Goal: Task Accomplishment & Management: Use online tool/utility

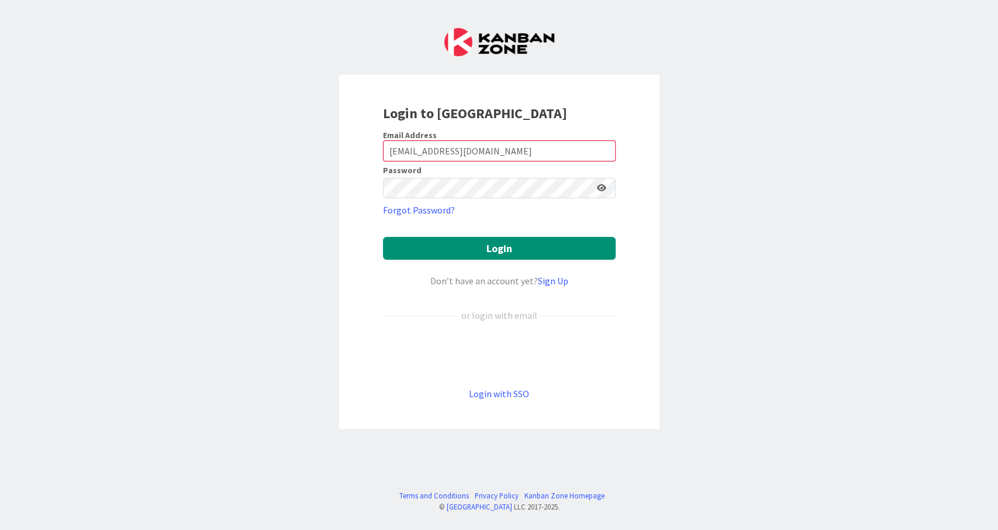
type input "[EMAIL_ADDRESS][DOMAIN_NAME]"
click at [497, 254] on button "Login" at bounding box center [499, 248] width 233 height 23
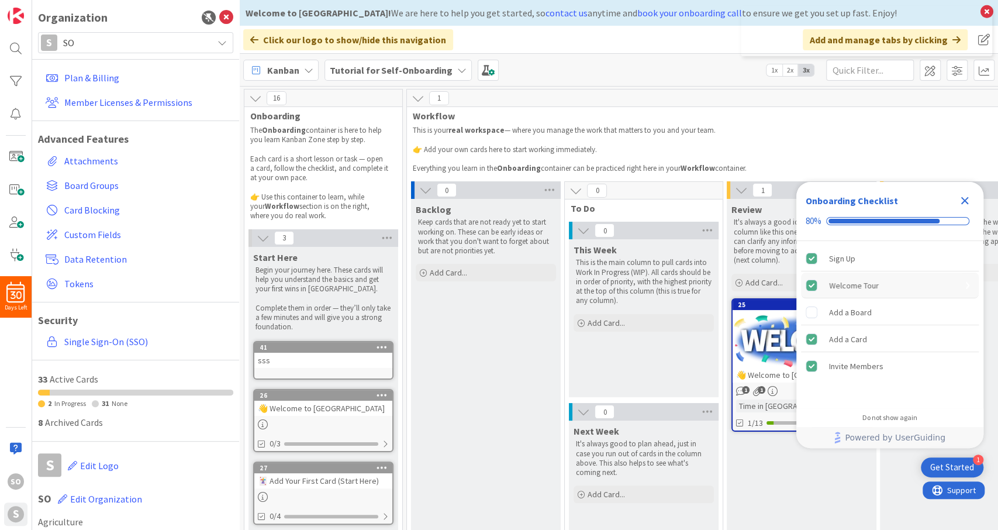
click at [859, 286] on div "Welcome Tour" at bounding box center [854, 285] width 50 height 14
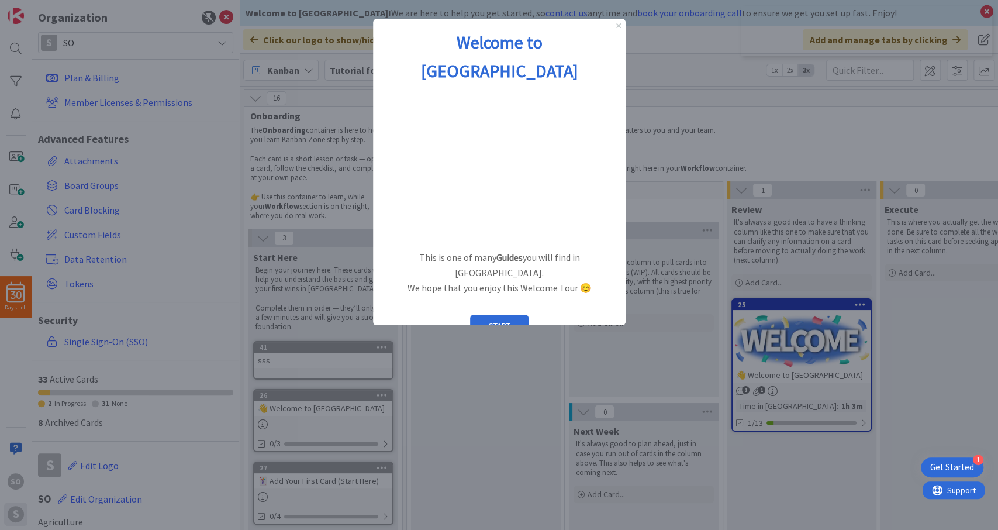
click at [226, 19] on div at bounding box center [499, 265] width 998 height 530
click at [499, 314] on button "START" at bounding box center [498, 325] width 58 height 22
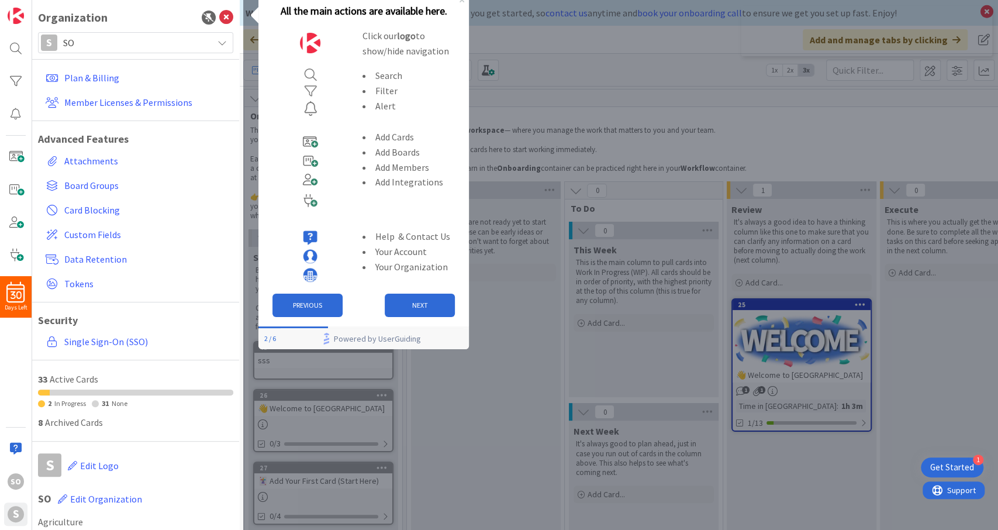
click at [231, 18] on div "30 Days Left so S Organization S SO Plan & Billing Member Licenses & Permission…" at bounding box center [499, 265] width 998 height 530
click at [223, 22] on div "30 Days Left so S Organization S SO Plan & Billing Member Licenses & Permission…" at bounding box center [499, 265] width 998 height 530
click at [224, 25] on div "30 Days Left so S Organization S SO Plan & Billing Member Licenses & Permission…" at bounding box center [499, 265] width 998 height 530
click at [418, 302] on button "NEXT" at bounding box center [419, 304] width 70 height 23
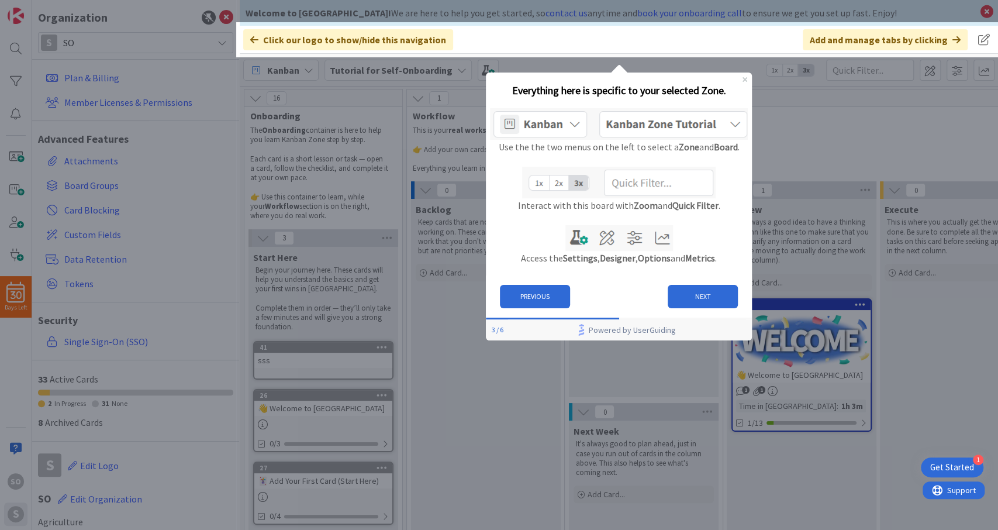
click at [281, 108] on div at bounding box center [617, 293] width 762 height 472
click at [350, 261] on div at bounding box center [617, 293] width 762 height 472
click at [702, 296] on button "NEXT" at bounding box center [702, 296] width 70 height 23
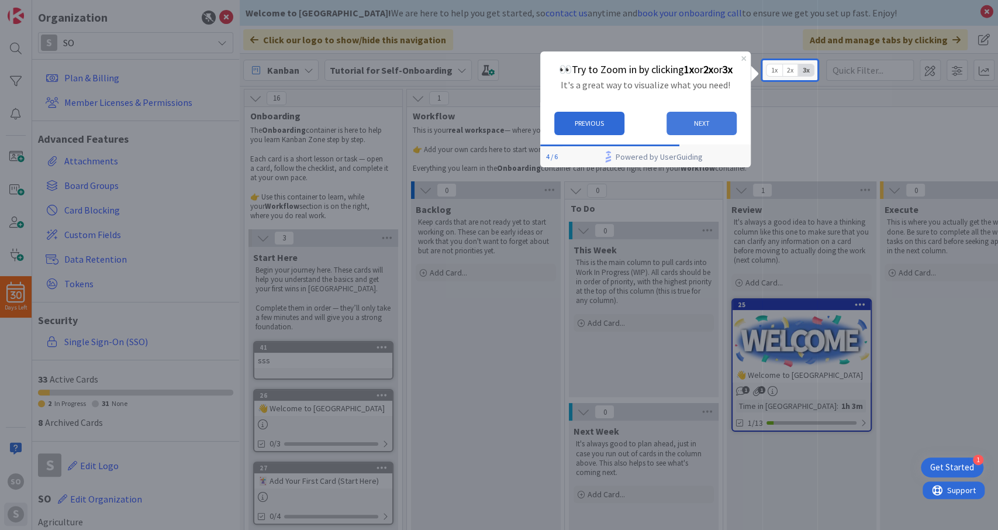
click at [698, 118] on button "NEXT" at bounding box center [701, 122] width 70 height 23
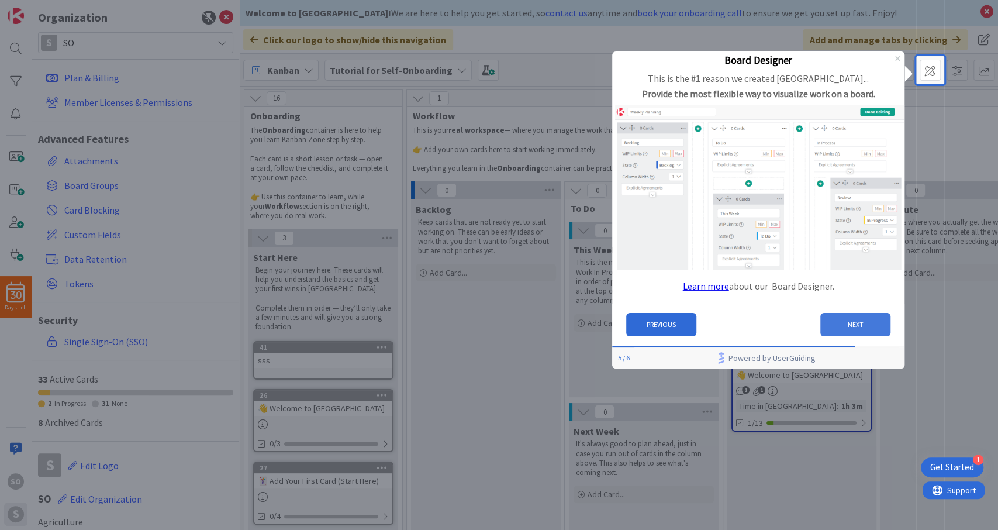
click at [852, 324] on button "NEXT" at bounding box center [855, 323] width 70 height 23
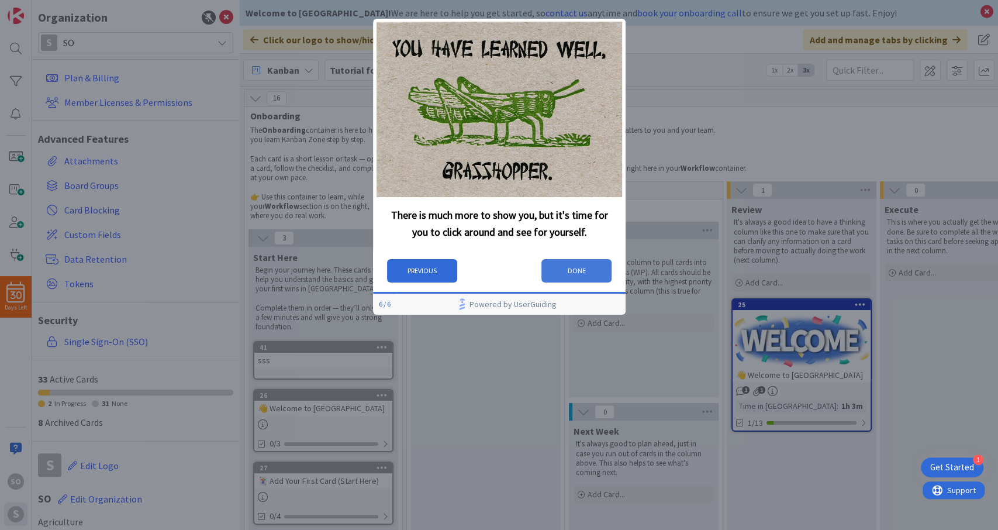
click at [592, 269] on button "DONE" at bounding box center [576, 270] width 70 height 23
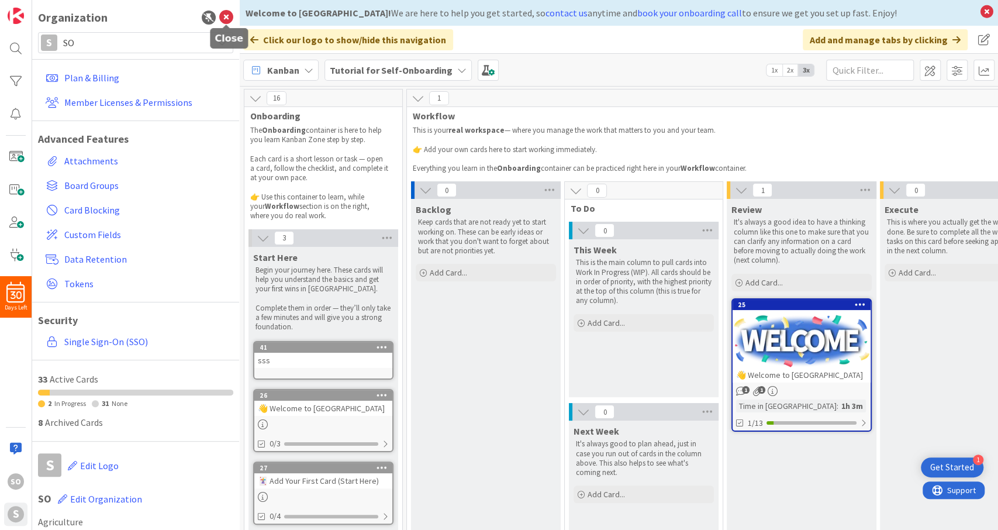
click at [226, 14] on icon at bounding box center [226, 18] width 14 height 14
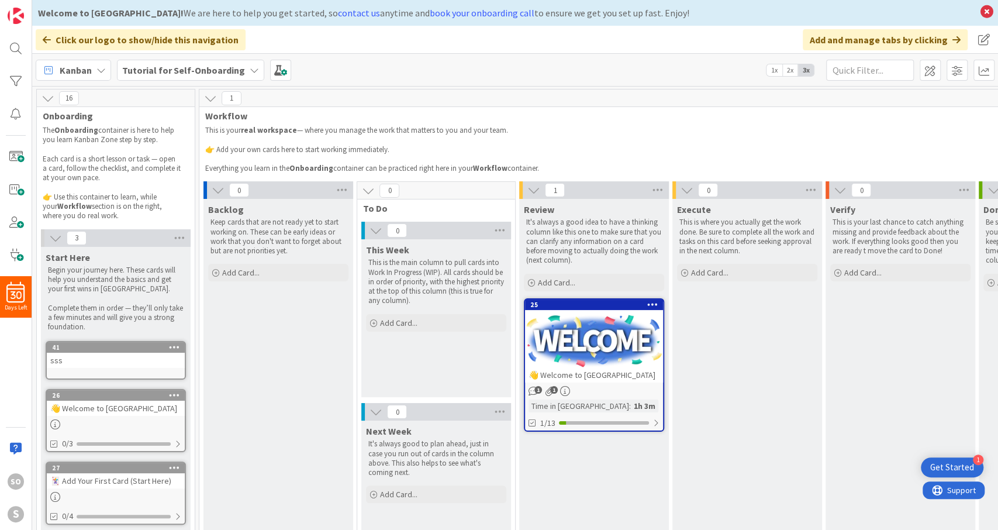
click at [946, 464] on div "Get Started" at bounding box center [952, 467] width 44 height 12
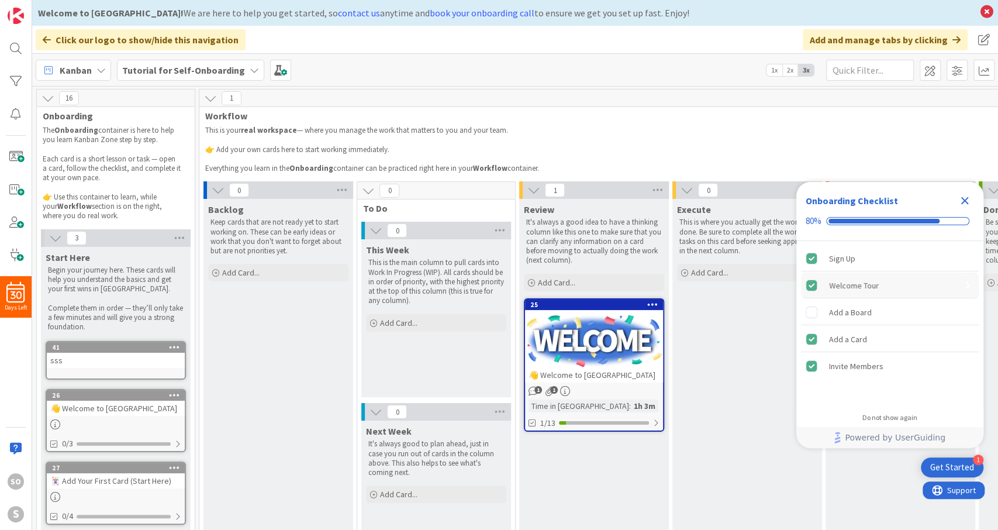
click at [848, 288] on div "Welcome Tour" at bounding box center [854, 285] width 50 height 14
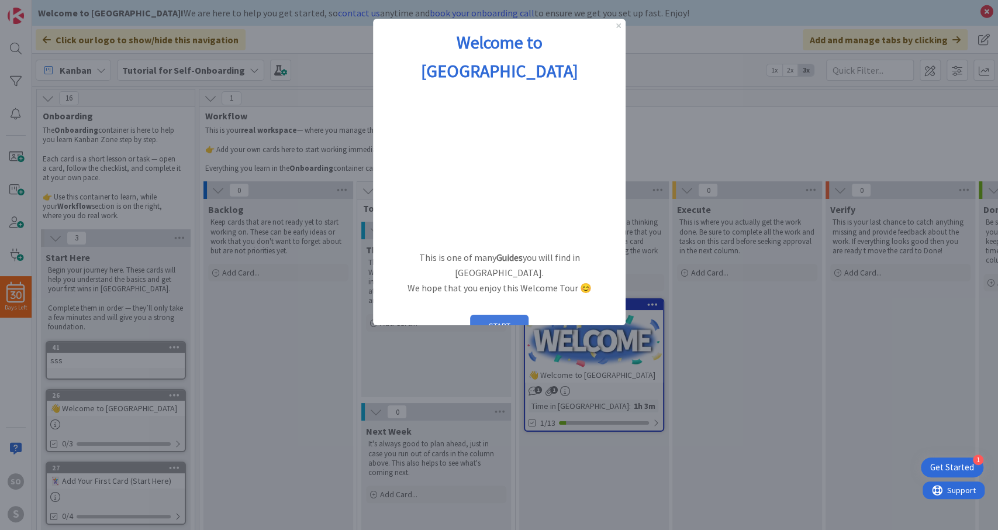
click at [490, 314] on button "START" at bounding box center [498, 325] width 58 height 22
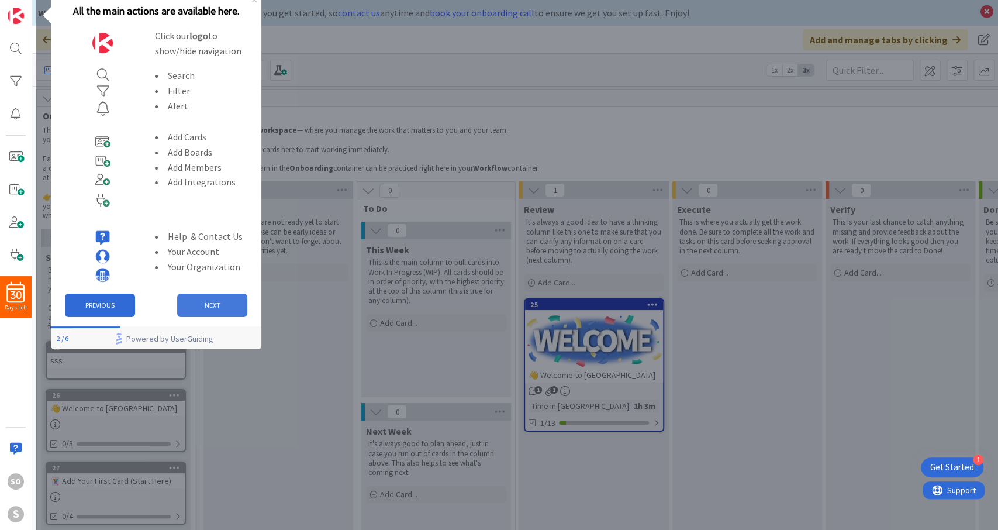
click at [205, 300] on button "NEXT" at bounding box center [212, 304] width 70 height 23
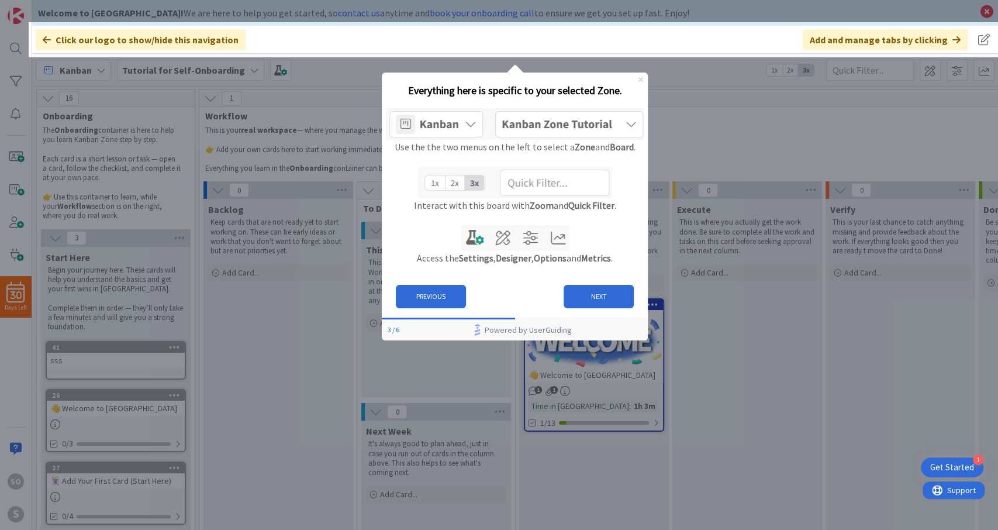
click at [641, 78] on icon "Close Preview" at bounding box center [640, 79] width 5 height 5
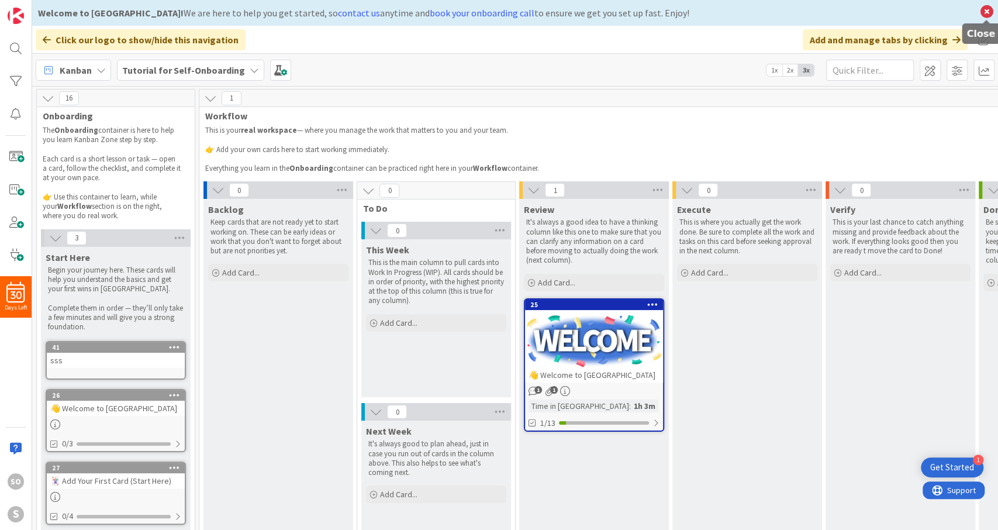
click at [980, 16] on icon at bounding box center [986, 12] width 15 height 16
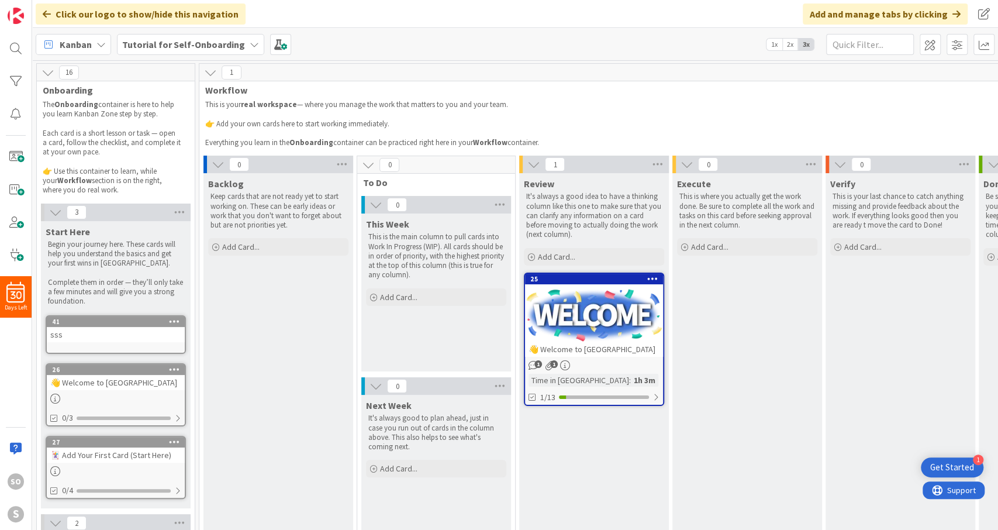
click at [938, 471] on div "Get Started" at bounding box center [952, 467] width 44 height 12
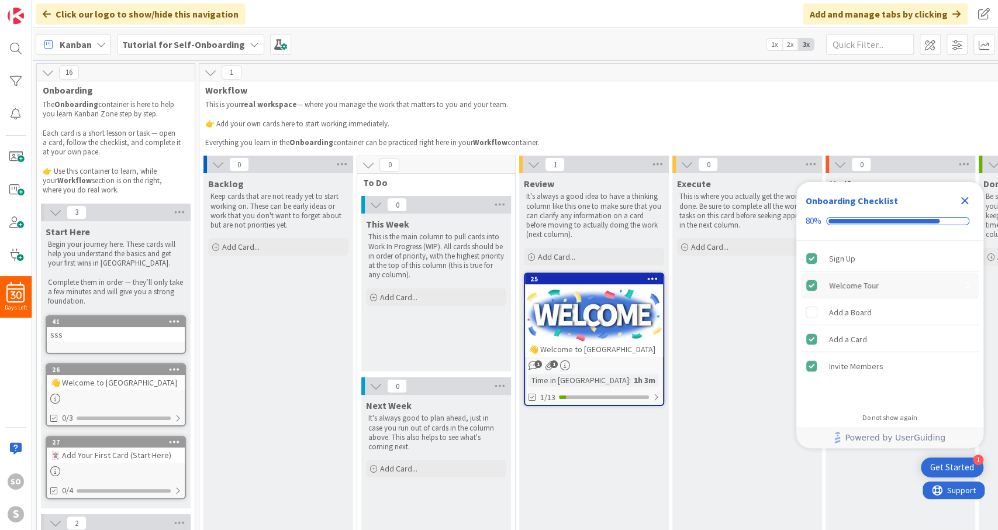
click at [855, 282] on div "Welcome Tour" at bounding box center [854, 285] width 50 height 14
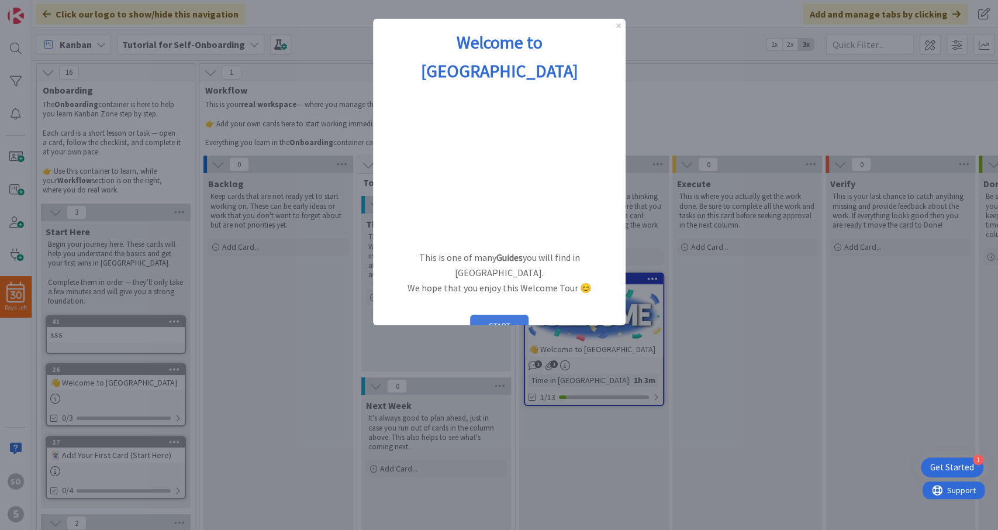
click at [484, 314] on button "START" at bounding box center [498, 325] width 58 height 22
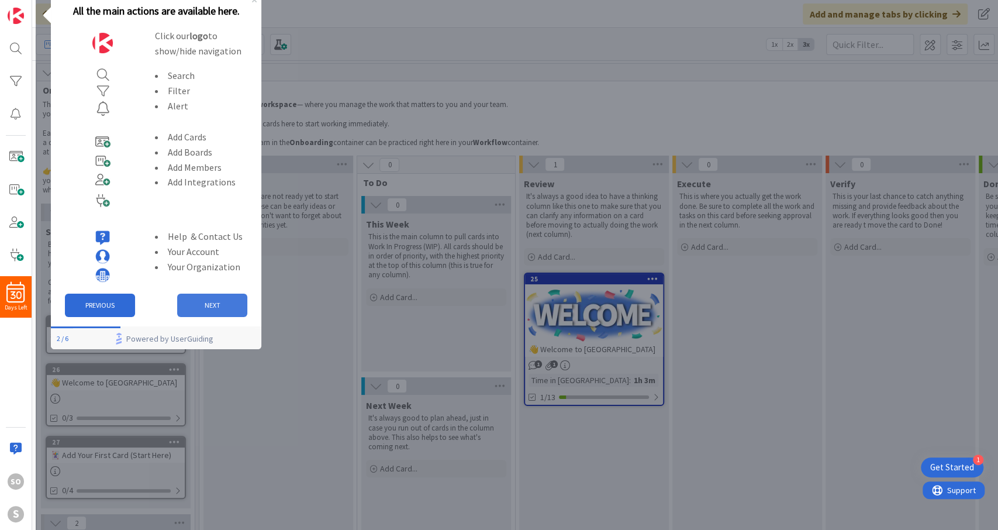
click at [212, 294] on button "NEXT" at bounding box center [212, 304] width 70 height 23
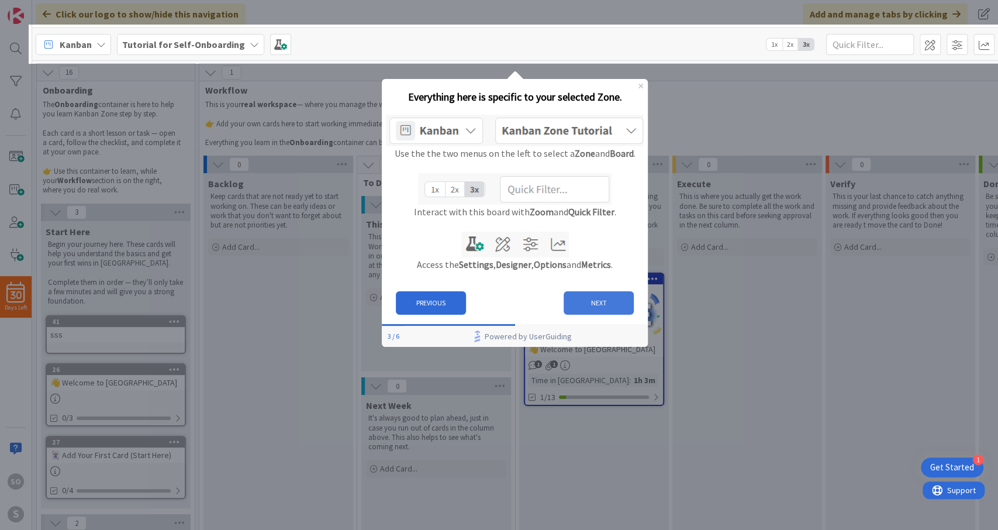
click at [580, 306] on button "NEXT" at bounding box center [599, 302] width 70 height 23
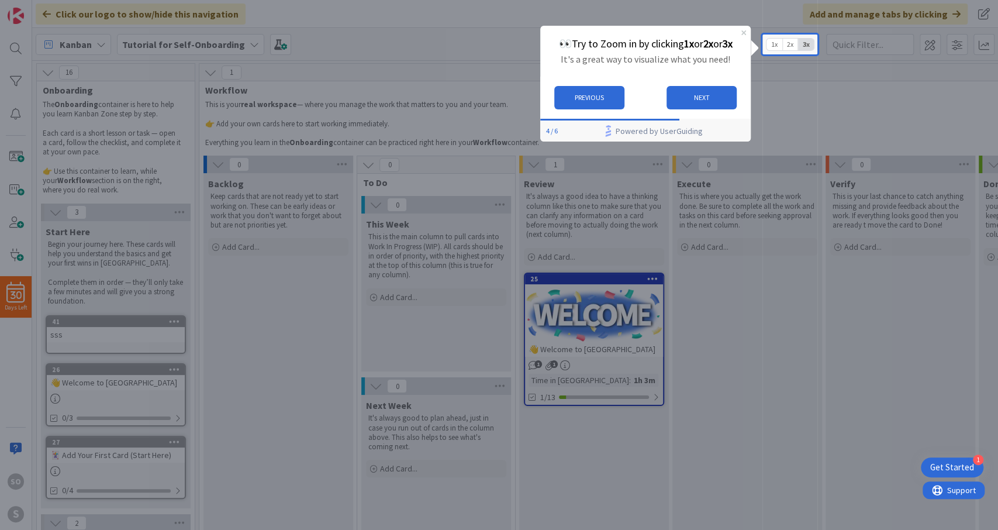
click at [741, 32] on div "👀Try to Zoom in by clicking 1x or 2x or 3x It's a great way to visualize what y…" at bounding box center [645, 50] width 210 height 51
click at [742, 32] on icon "Close Preview" at bounding box center [743, 32] width 5 height 5
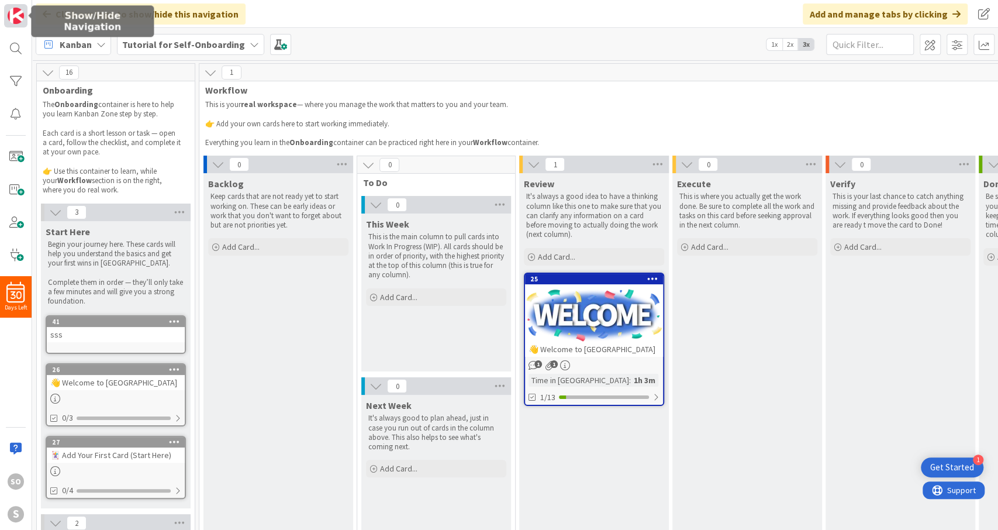
click at [16, 17] on img at bounding box center [16, 16] width 16 height 16
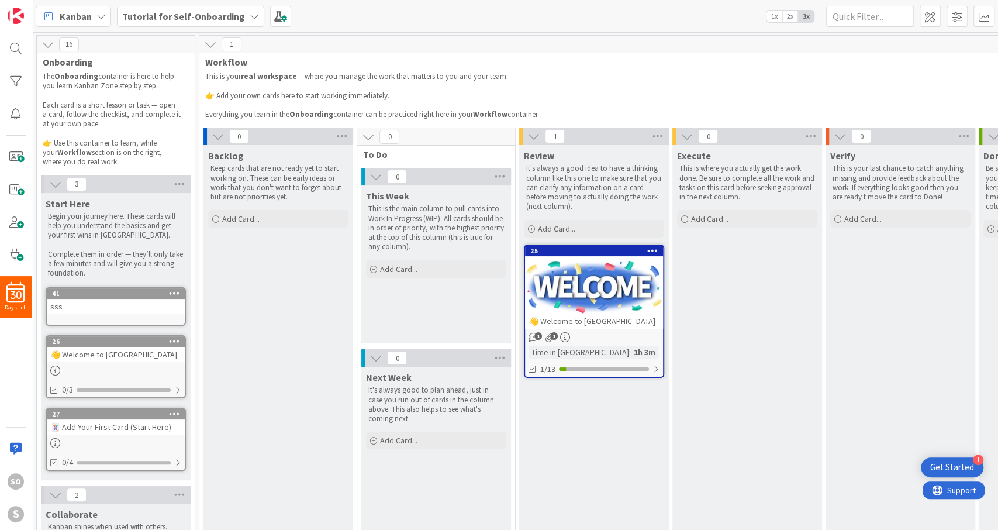
click at [952, 468] on div "Get Started" at bounding box center [952, 467] width 44 height 12
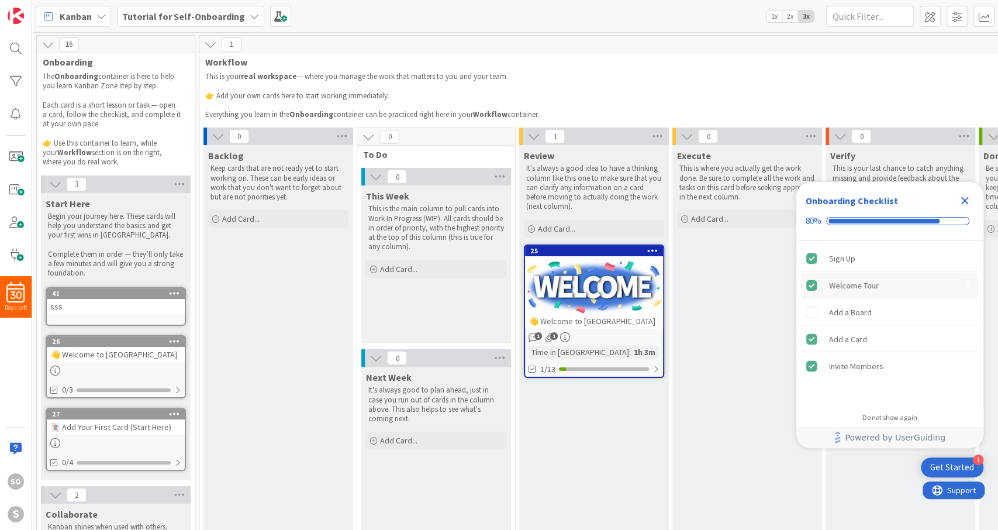
click at [847, 282] on div "Welcome Tour" at bounding box center [854, 285] width 50 height 14
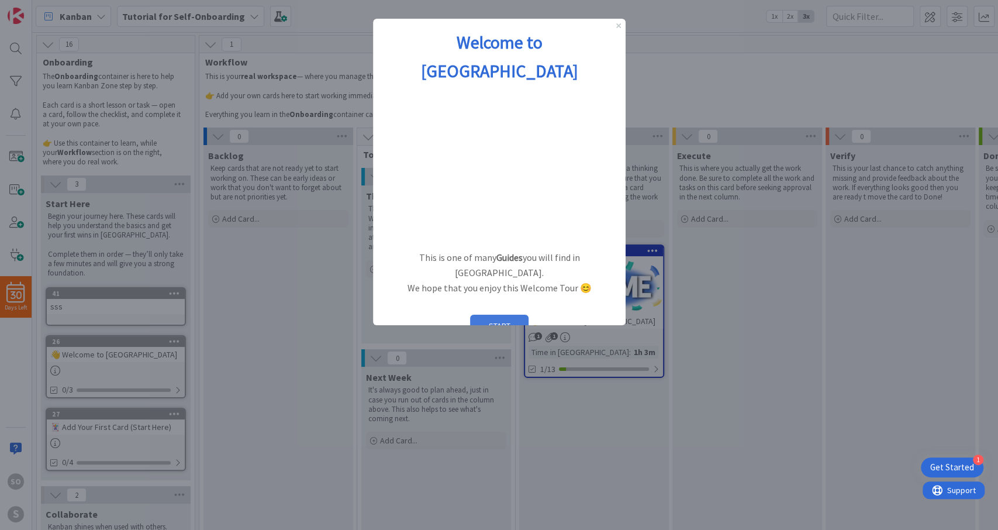
click at [482, 314] on button "START" at bounding box center [498, 325] width 58 height 22
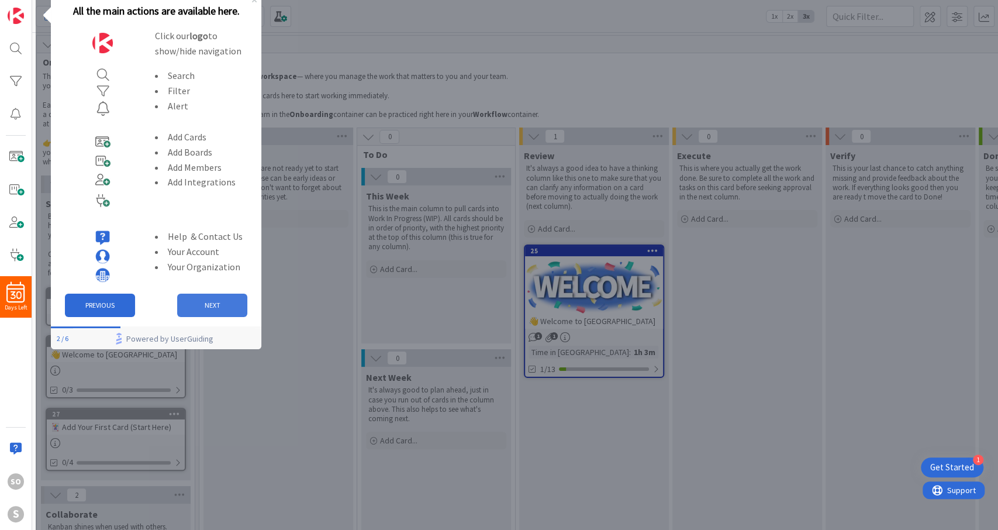
click at [220, 303] on button "NEXT" at bounding box center [212, 304] width 70 height 23
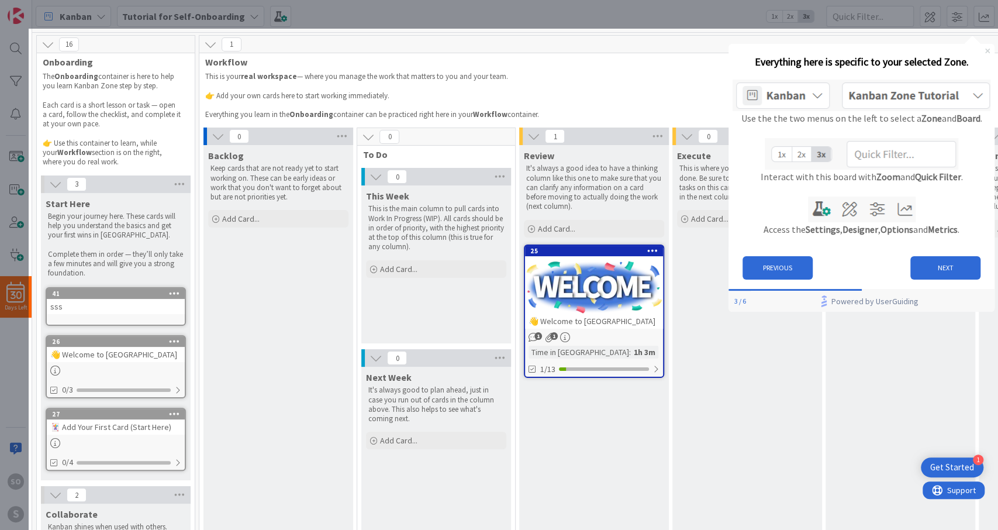
click at [987, 51] on icon "Close Preview" at bounding box center [987, 51] width 5 height 5
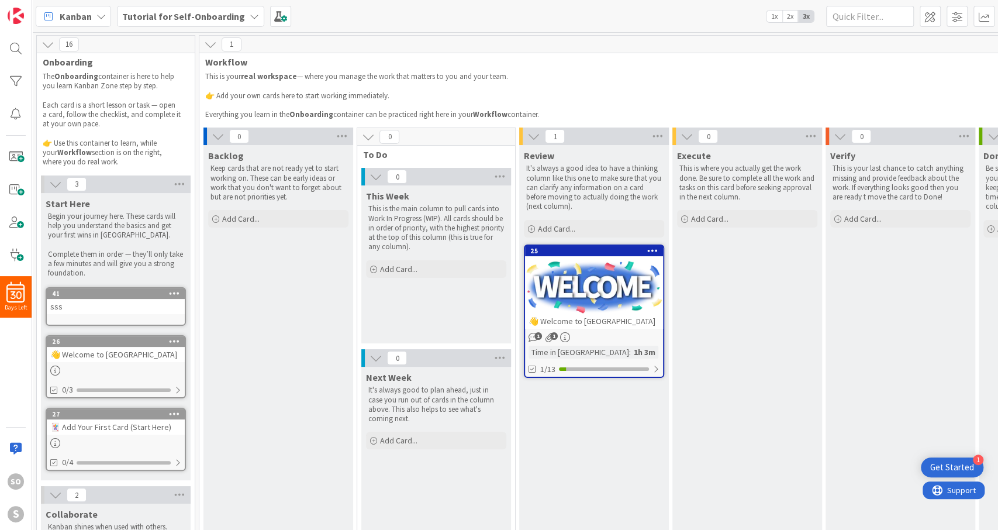
click at [948, 472] on div "Get Started" at bounding box center [952, 467] width 44 height 12
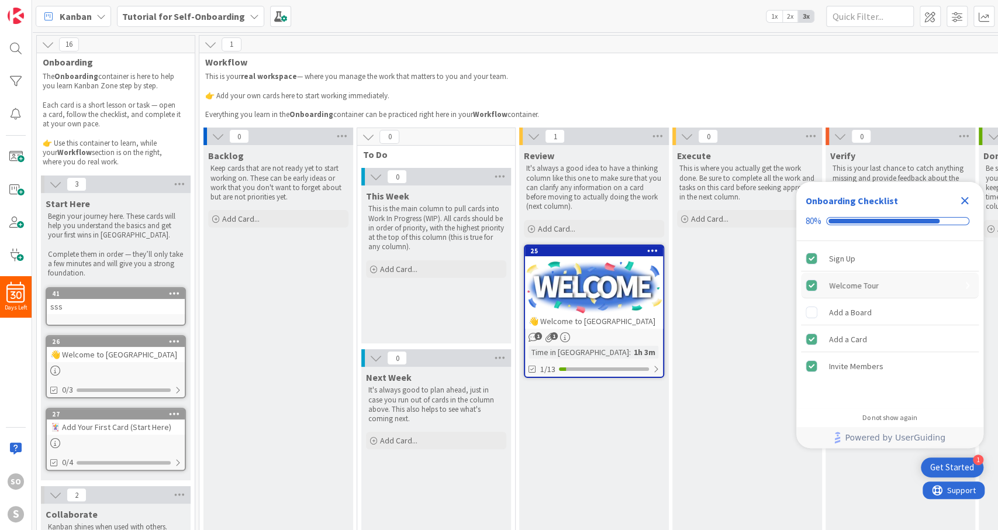
click at [856, 284] on div "Welcome Tour" at bounding box center [854, 285] width 50 height 14
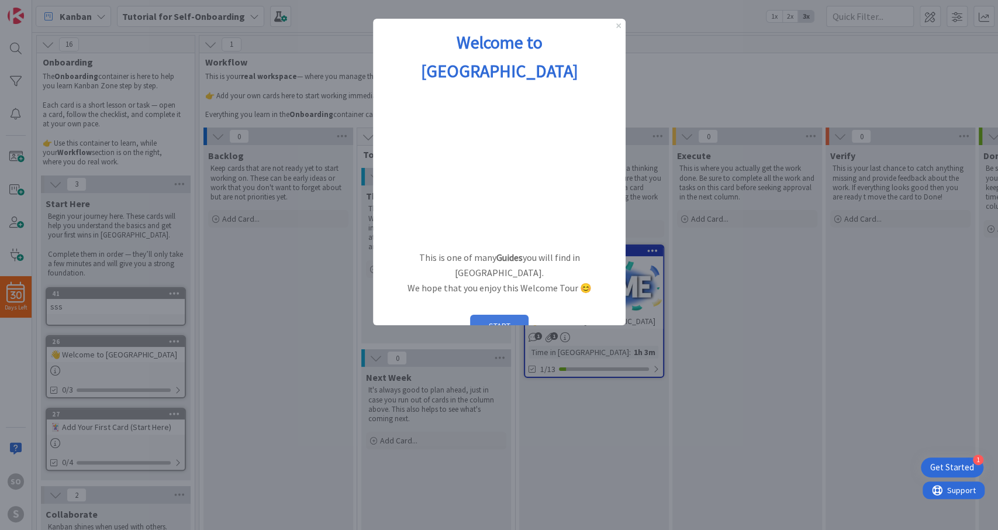
click at [500, 314] on button "START" at bounding box center [498, 325] width 58 height 22
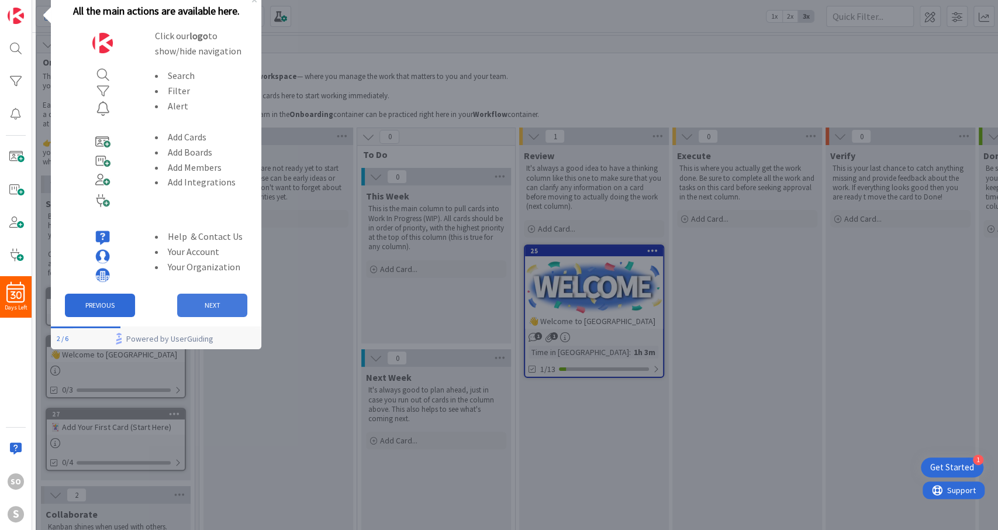
click at [204, 309] on button "NEXT" at bounding box center [212, 304] width 70 height 23
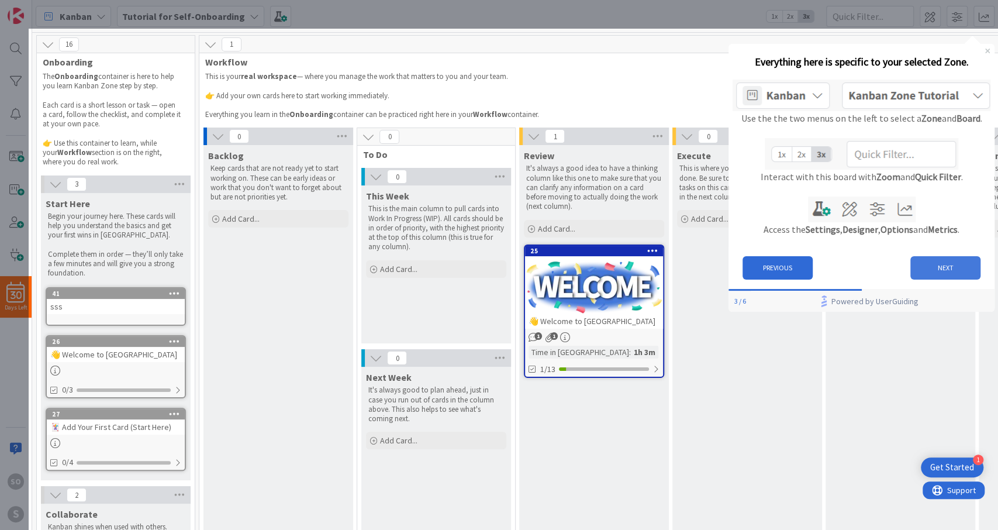
click at [941, 264] on button "NEXT" at bounding box center [945, 267] width 70 height 23
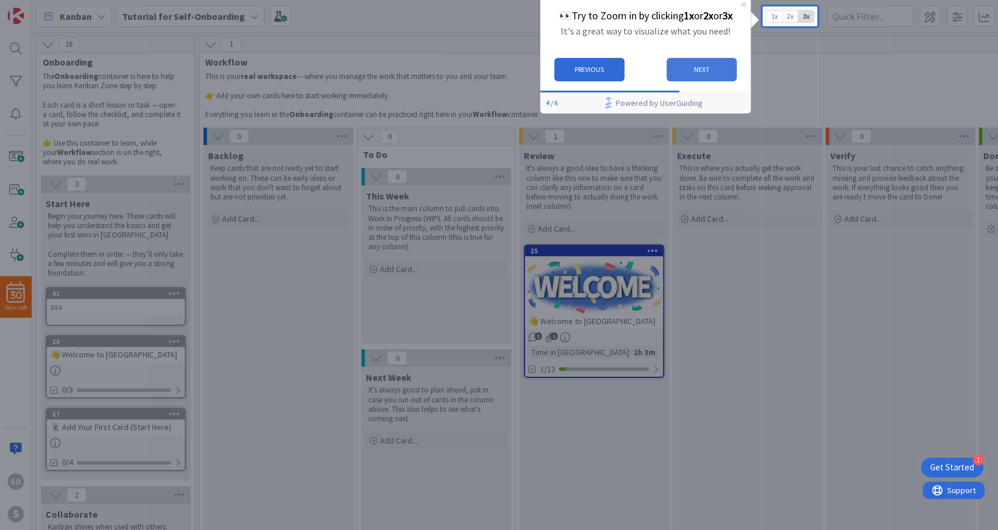
click at [704, 70] on button "NEXT" at bounding box center [701, 69] width 70 height 23
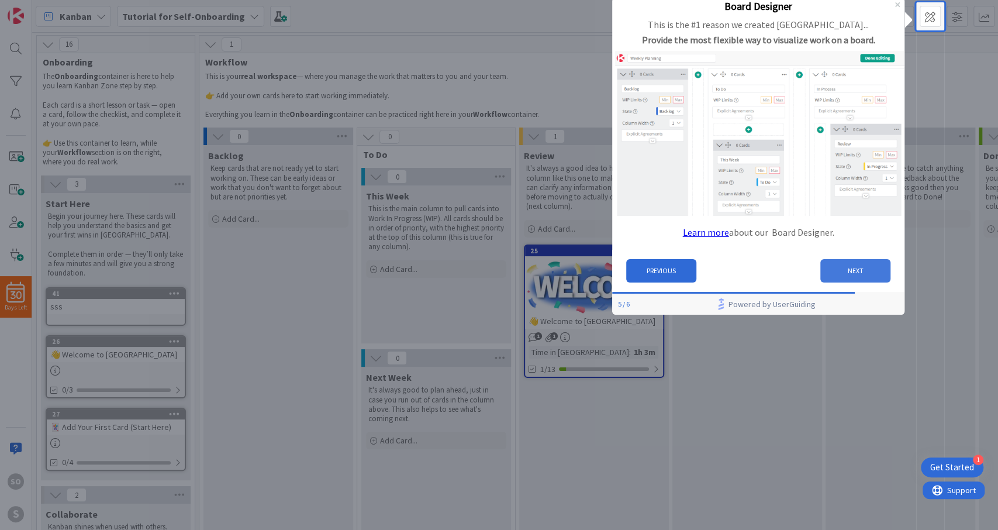
click at [847, 269] on button "NEXT" at bounding box center [855, 270] width 70 height 23
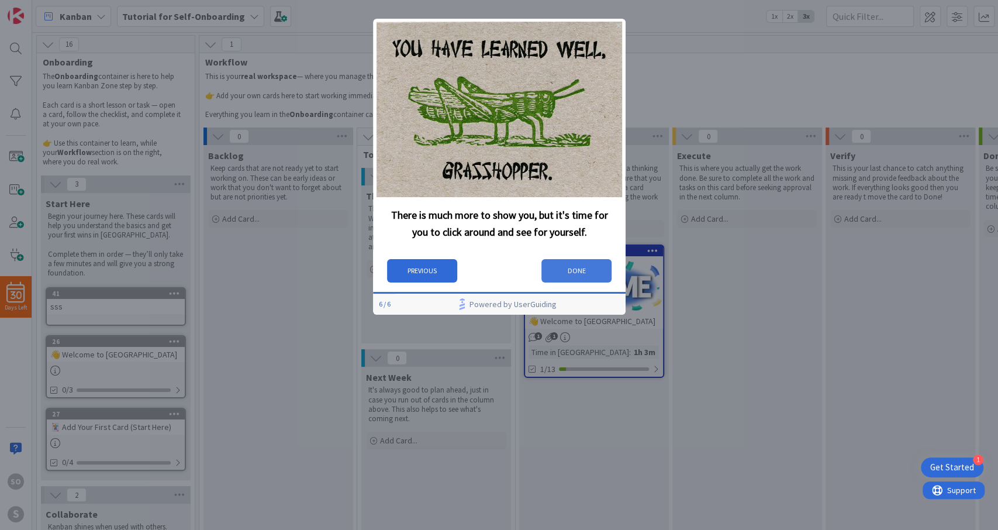
click at [596, 273] on button "DONE" at bounding box center [576, 270] width 70 height 23
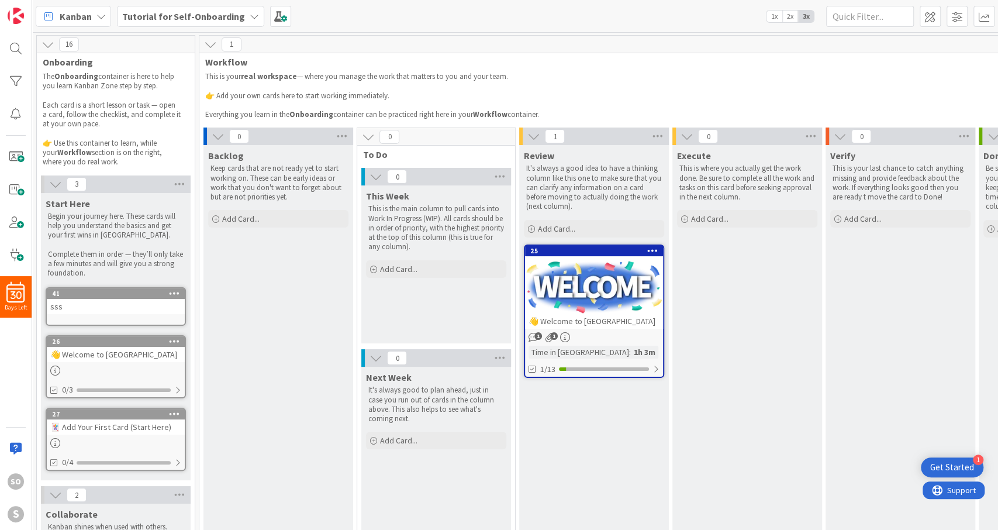
click at [959, 458] on div "1 Get Started" at bounding box center [952, 467] width 63 height 20
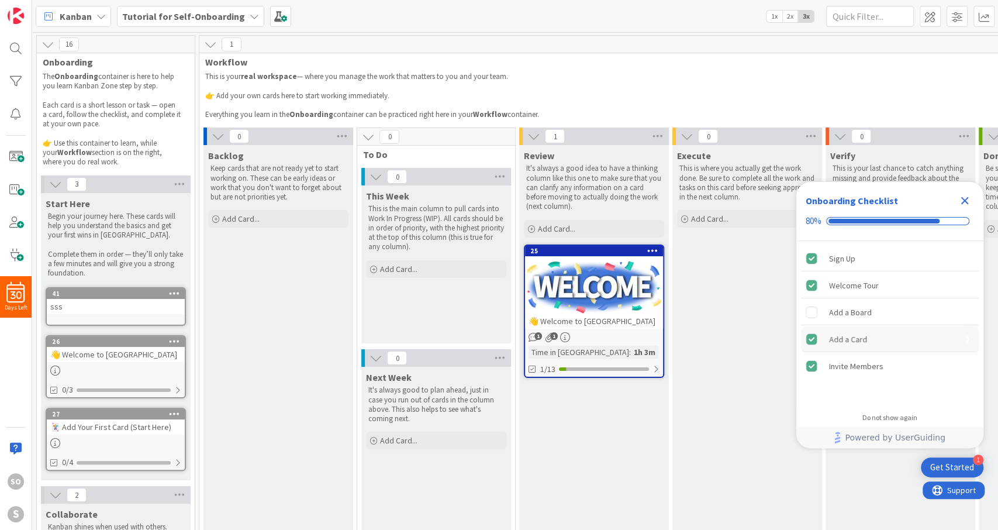
click at [846, 337] on div "Add a Card" at bounding box center [848, 339] width 38 height 14
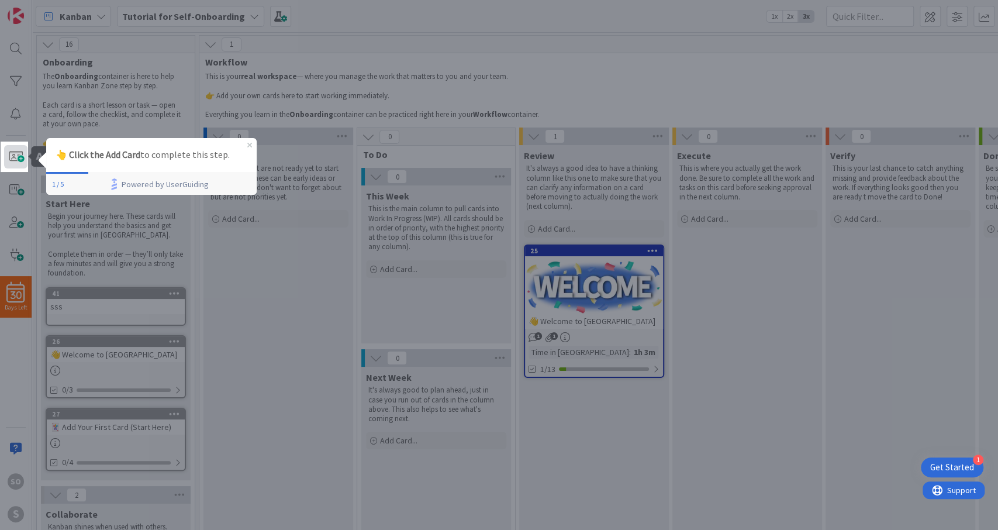
click at [20, 153] on span at bounding box center [15, 156] width 23 height 23
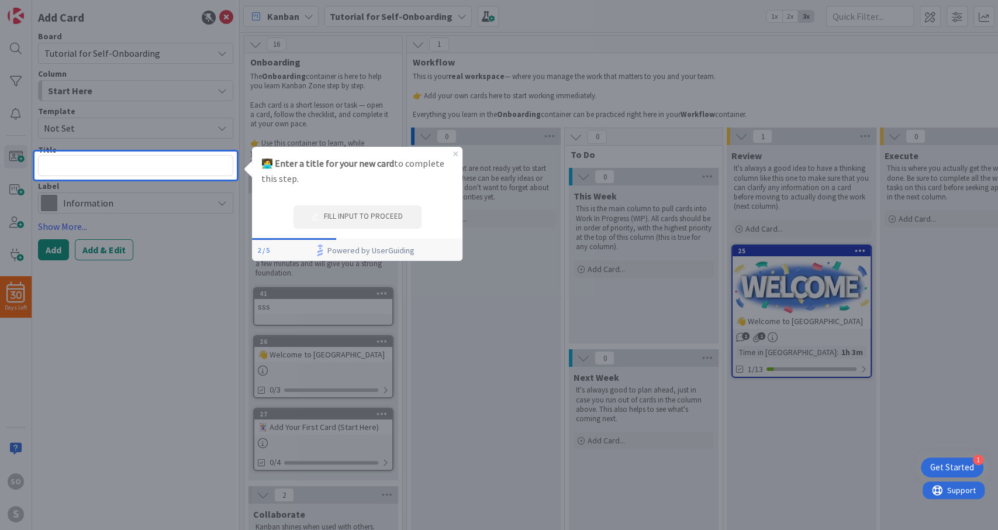
type textarea "x"
type textarea "d"
type textarea "x"
type textarea "ds"
type textarea "x"
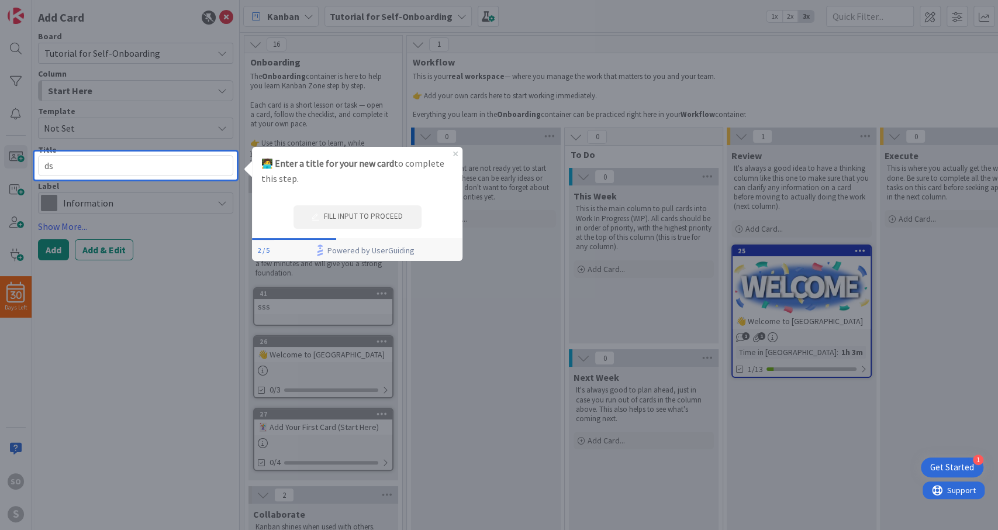
type textarea "dss"
type textarea "x"
type textarea "dssd"
type textarea "x"
type textarea "dssds"
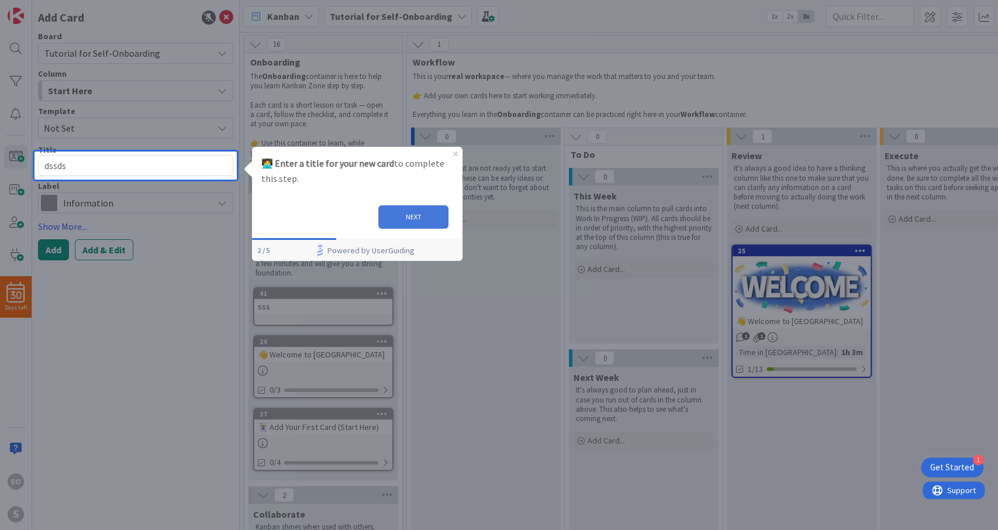
click at [412, 216] on button "NEXT" at bounding box center [413, 216] width 70 height 23
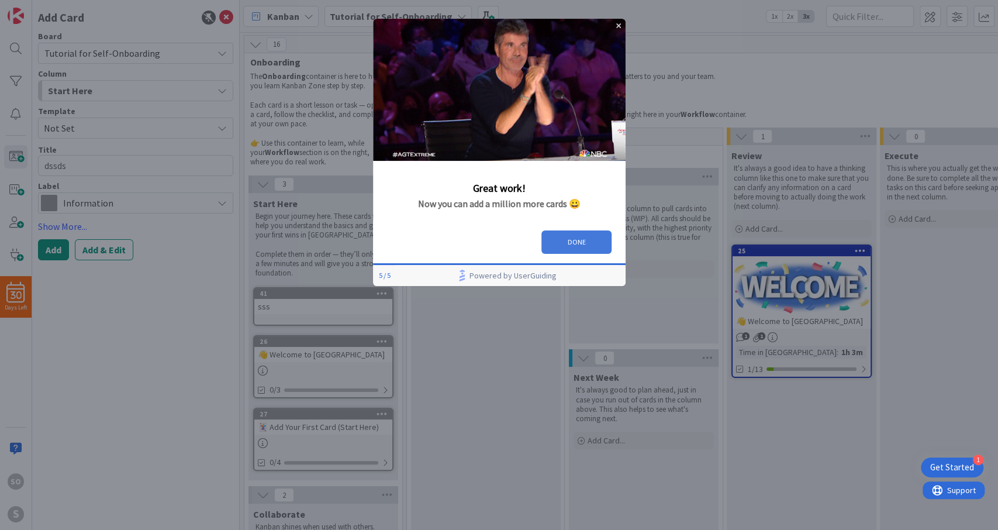
click at [578, 233] on button "DONE" at bounding box center [576, 241] width 70 height 23
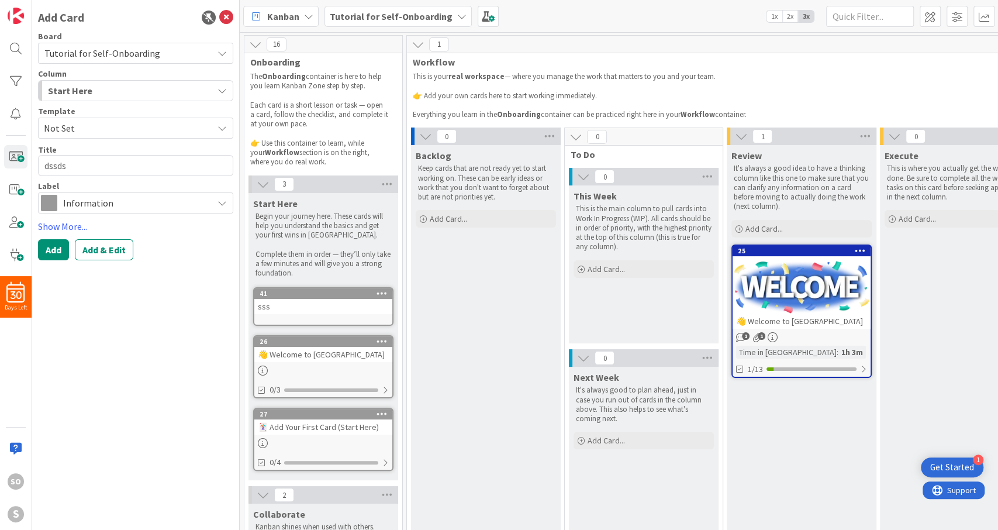
click at [955, 465] on div "Get Started" at bounding box center [952, 467] width 44 height 12
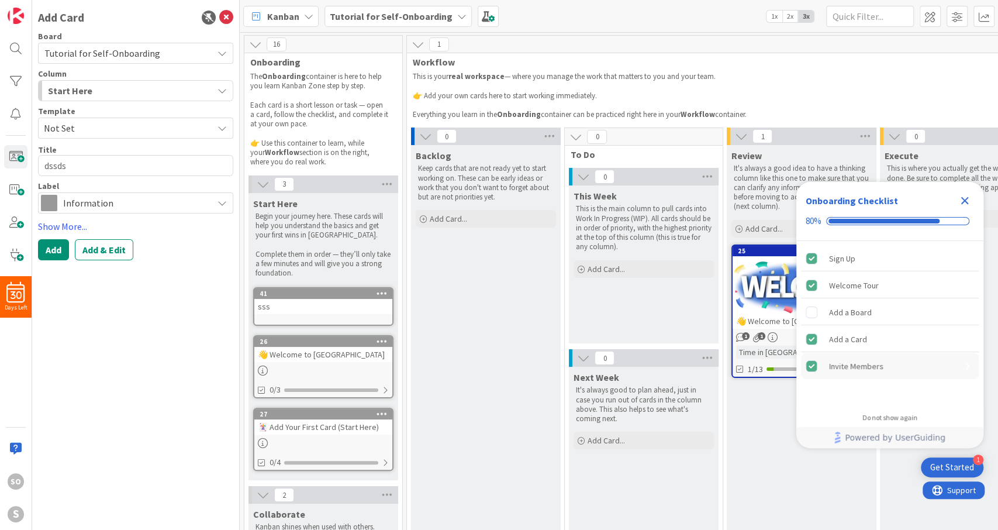
click at [851, 367] on div "Invite Members" at bounding box center [856, 366] width 54 height 14
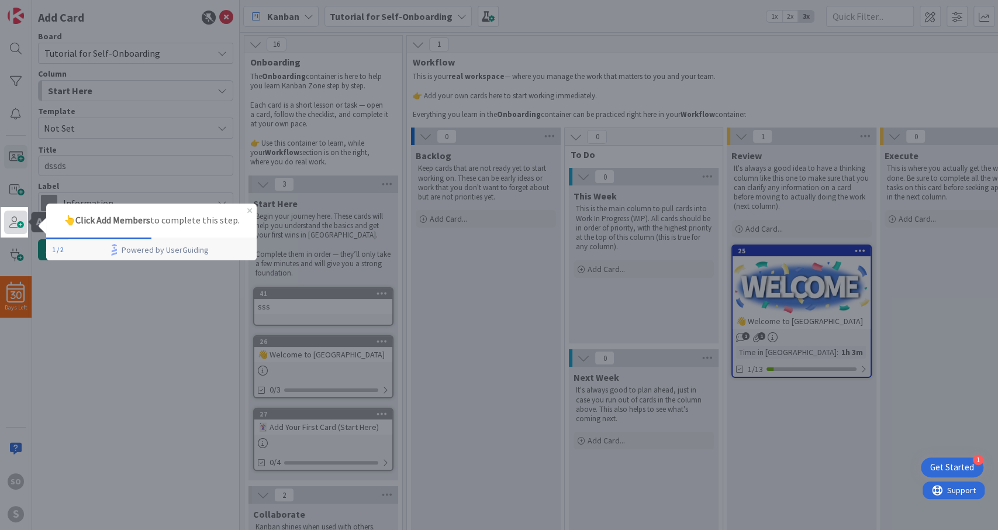
click at [19, 219] on span at bounding box center [15, 221] width 23 height 23
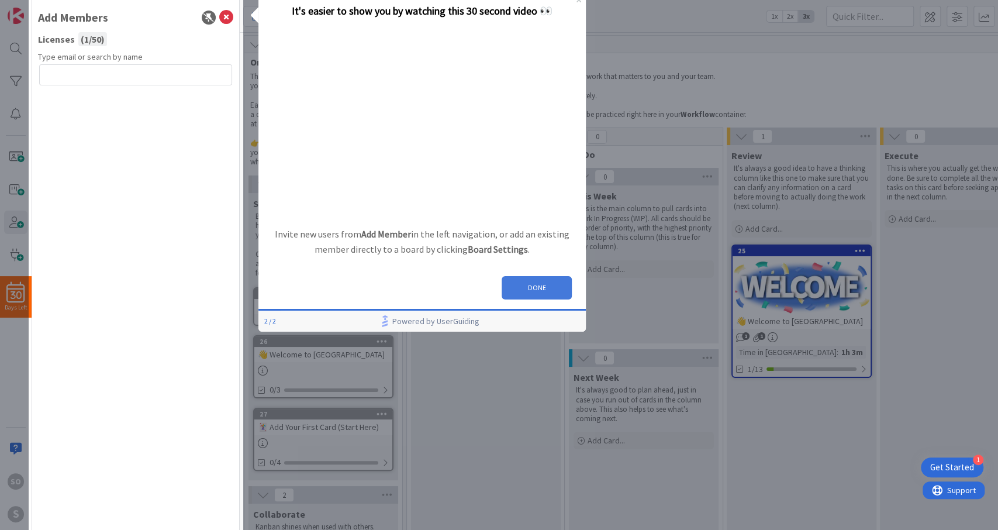
click at [541, 284] on button "DONE" at bounding box center [536, 287] width 70 height 23
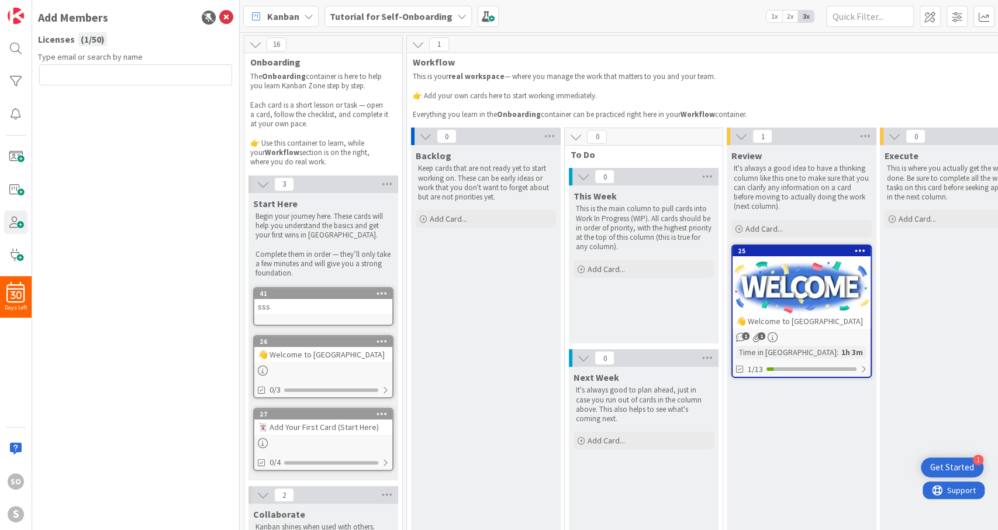
click at [949, 468] on div "Get Started" at bounding box center [952, 467] width 44 height 12
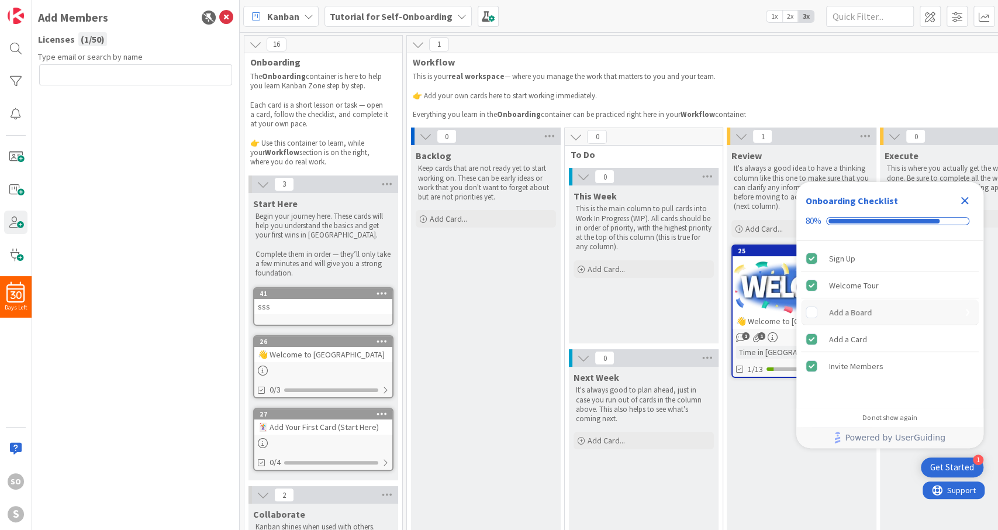
click at [866, 316] on div "Add a Board" at bounding box center [850, 312] width 43 height 14
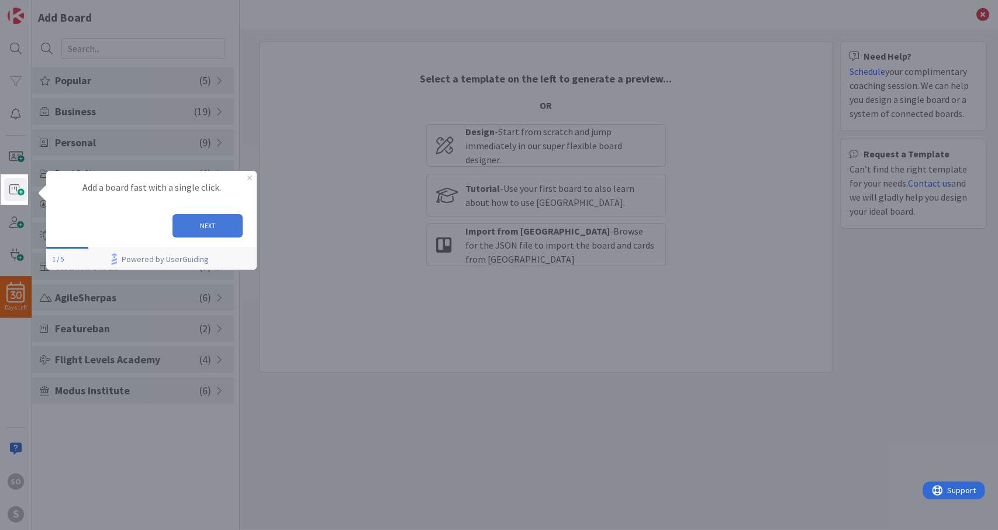
click at [215, 223] on button "NEXT" at bounding box center [207, 224] width 70 height 23
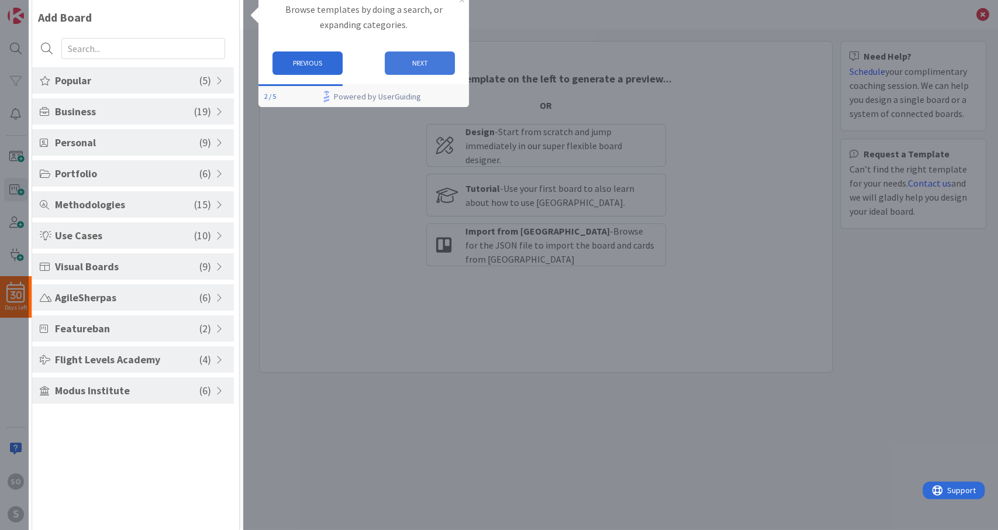
click at [412, 59] on button "NEXT" at bounding box center [419, 62] width 70 height 23
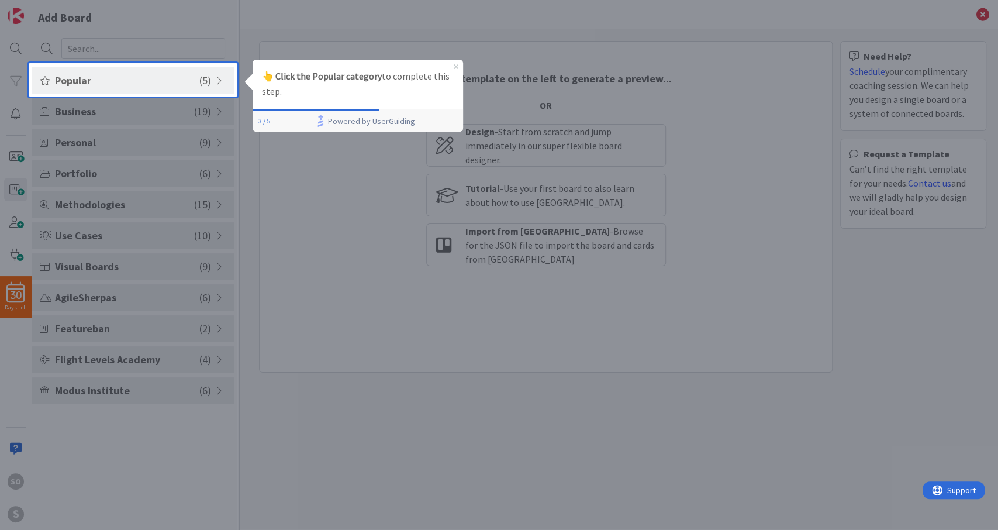
click at [124, 80] on span "Popular" at bounding box center [127, 80] width 144 height 16
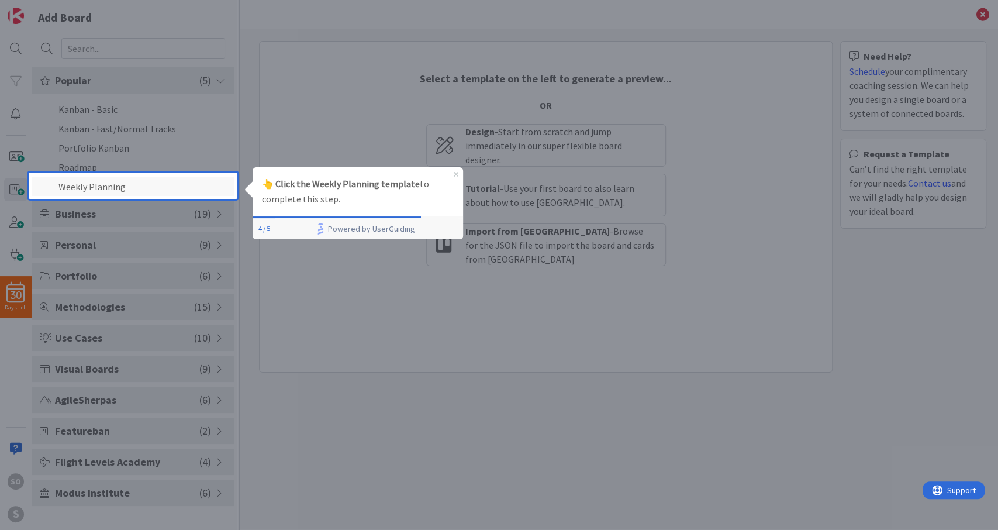
click at [152, 184] on li "Weekly Planning" at bounding box center [133, 186] width 202 height 19
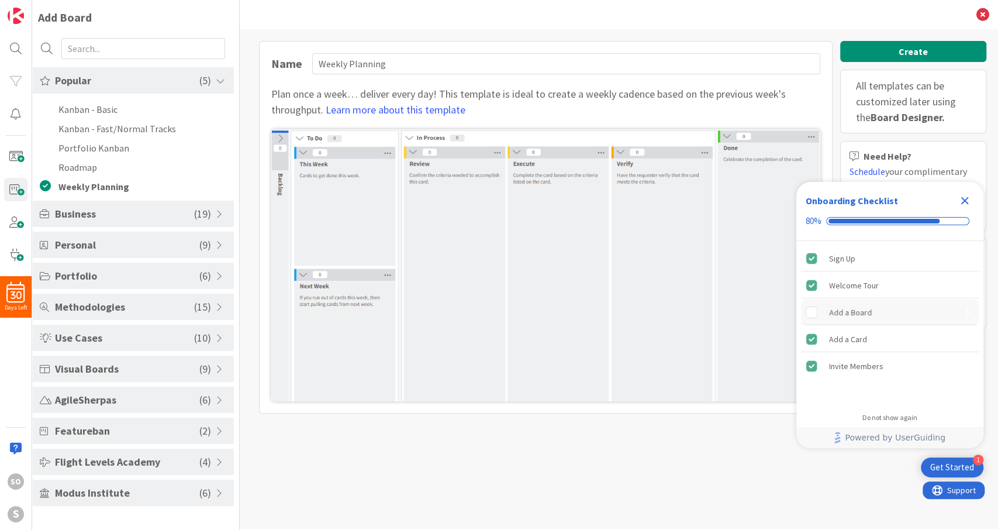
click at [852, 315] on div "Add a Board" at bounding box center [850, 312] width 43 height 14
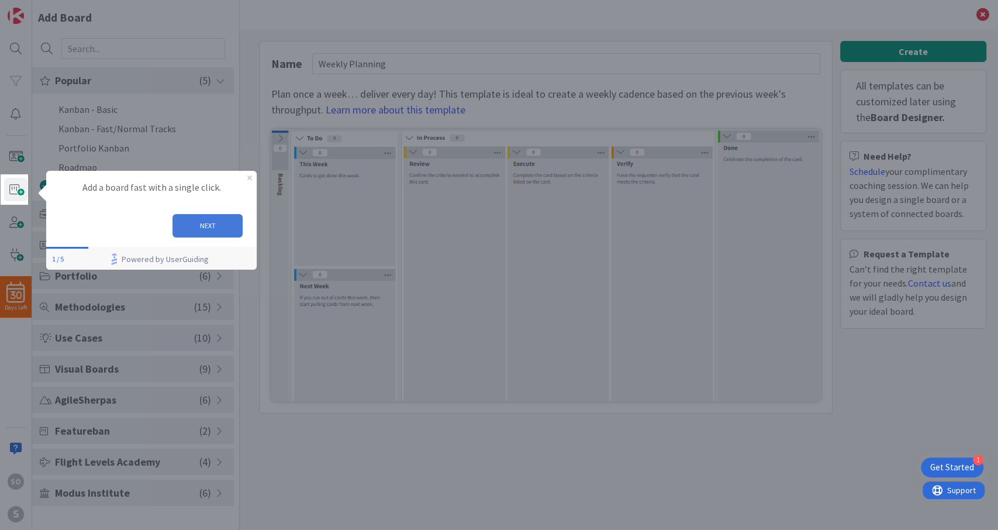
click at [237, 227] on button "NEXT" at bounding box center [207, 224] width 70 height 23
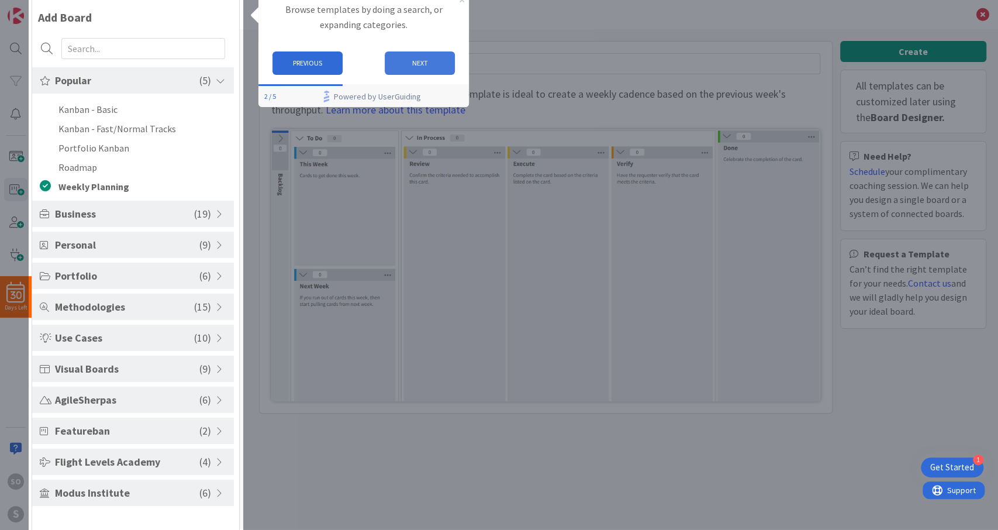
click at [410, 59] on button "NEXT" at bounding box center [419, 62] width 70 height 23
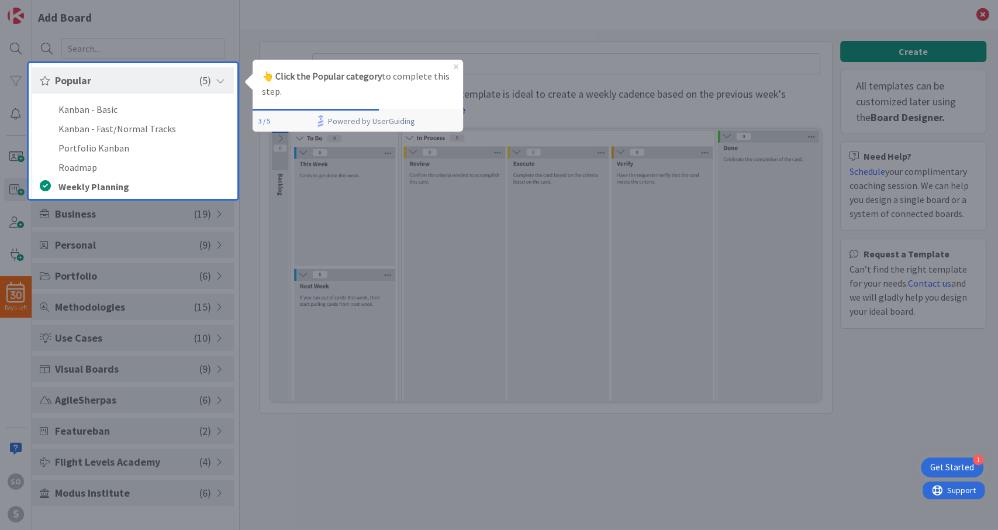
click at [206, 74] on span "( 5 )" at bounding box center [205, 80] width 12 height 16
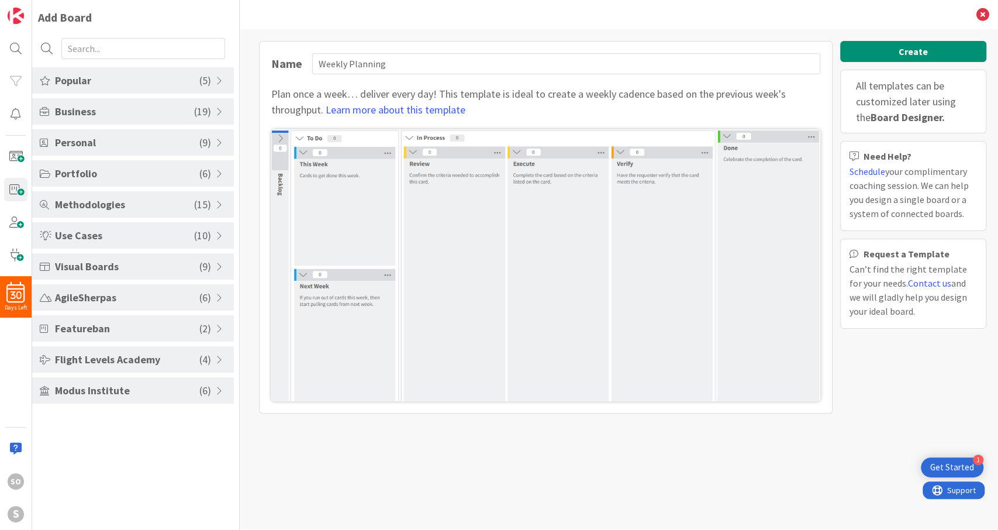
click at [206, 74] on span "( 5 )" at bounding box center [205, 80] width 12 height 16
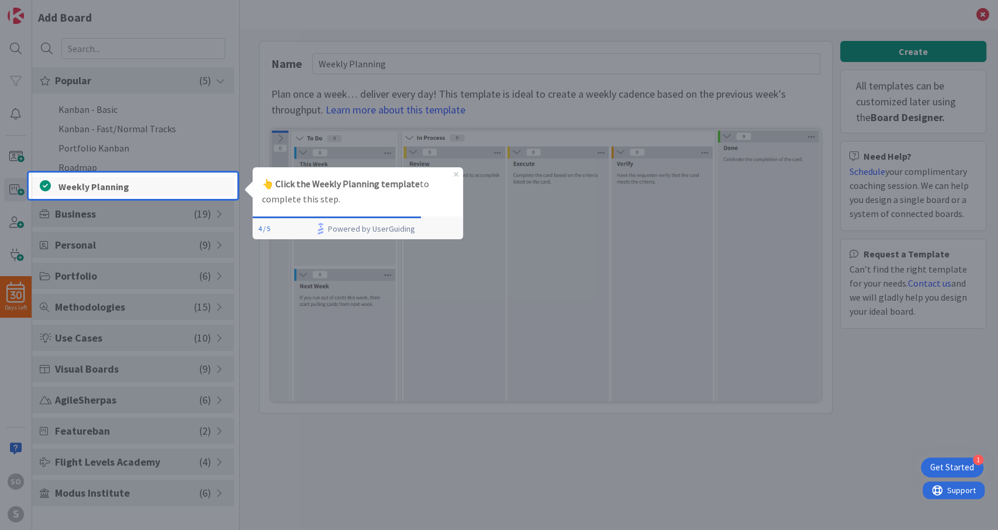
click at [175, 186] on li "Weekly Planning" at bounding box center [133, 186] width 202 height 19
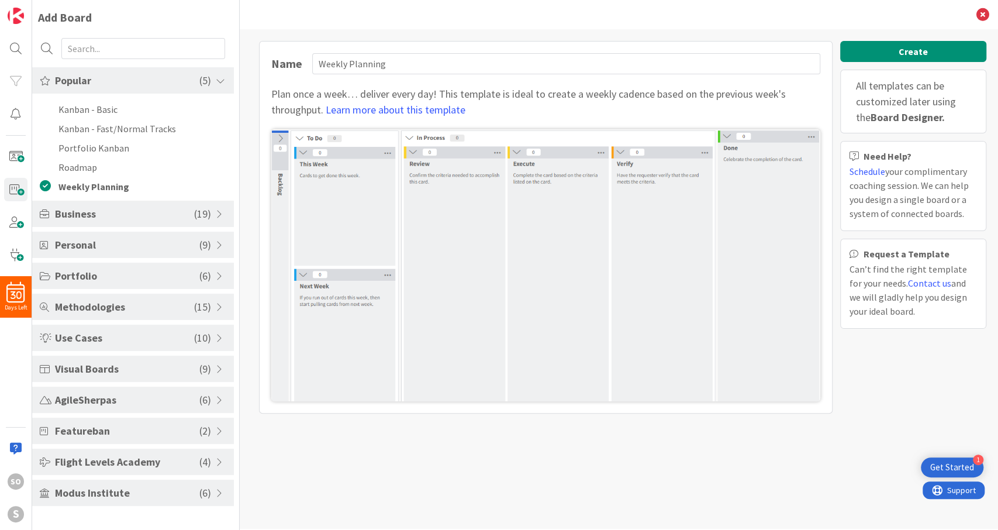
click at [980, 12] on icon at bounding box center [982, 14] width 13 height 13
